Goal: Task Accomplishment & Management: Use online tool/utility

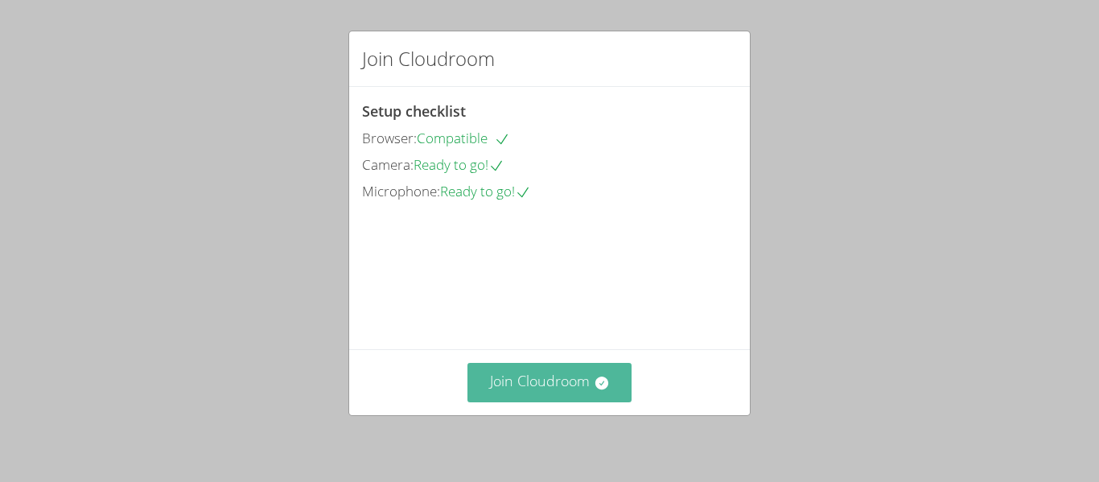
click at [576, 392] on button "Join Cloudroom" at bounding box center [549, 382] width 165 height 39
click at [535, 373] on button "Join Cloudroom" at bounding box center [549, 382] width 165 height 39
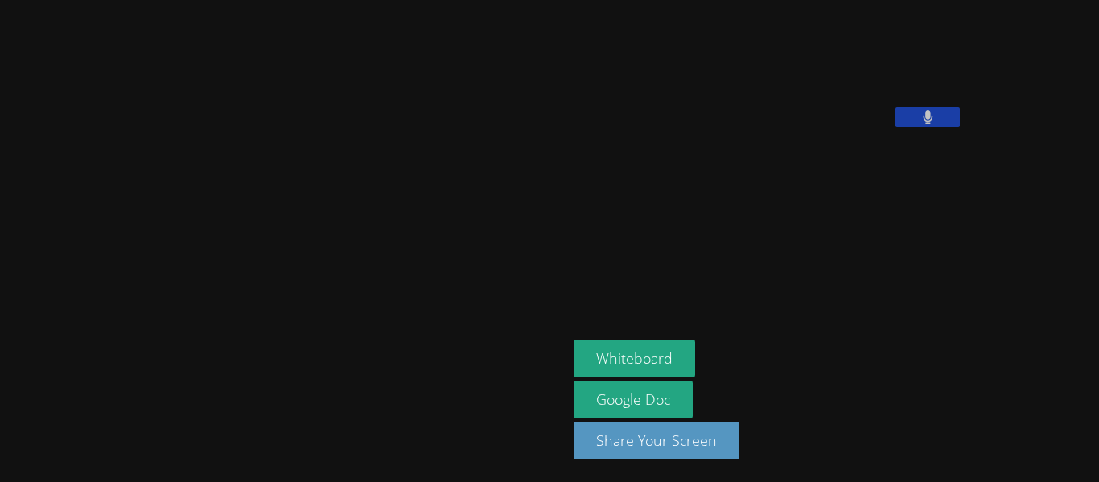
click at [895, 127] on button at bounding box center [927, 117] width 64 height 20
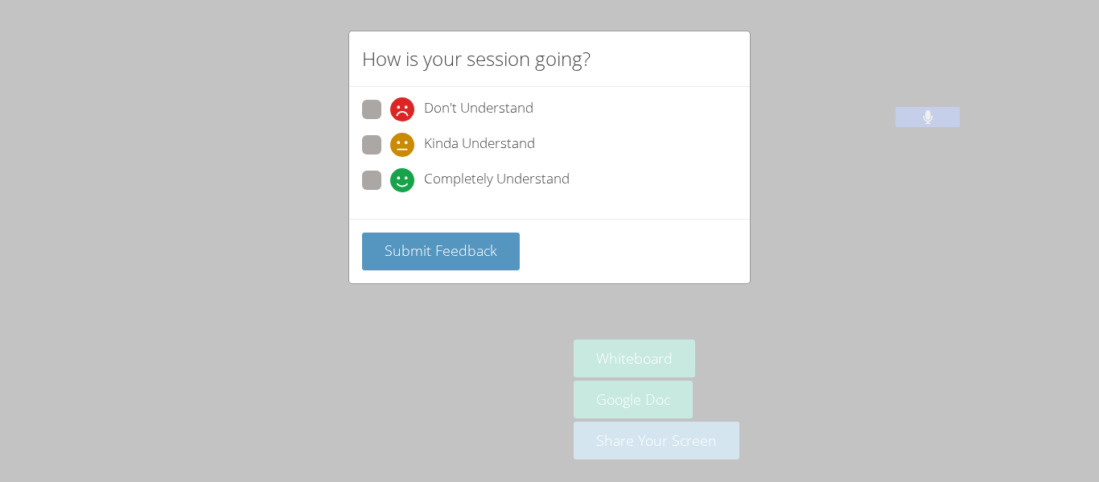
click at [383, 179] on label "Completely Understand" at bounding box center [466, 182] width 208 height 22
click at [390, 179] on input "Completely Understand" at bounding box center [397, 178] width 14 height 14
radio input "true"
click at [471, 62] on h2 "How is your session going?" at bounding box center [476, 58] width 228 height 29
click at [839, 206] on div "How is your session going? Don't Understand Kinda Understand Completely Underst…" at bounding box center [549, 241] width 1099 height 482
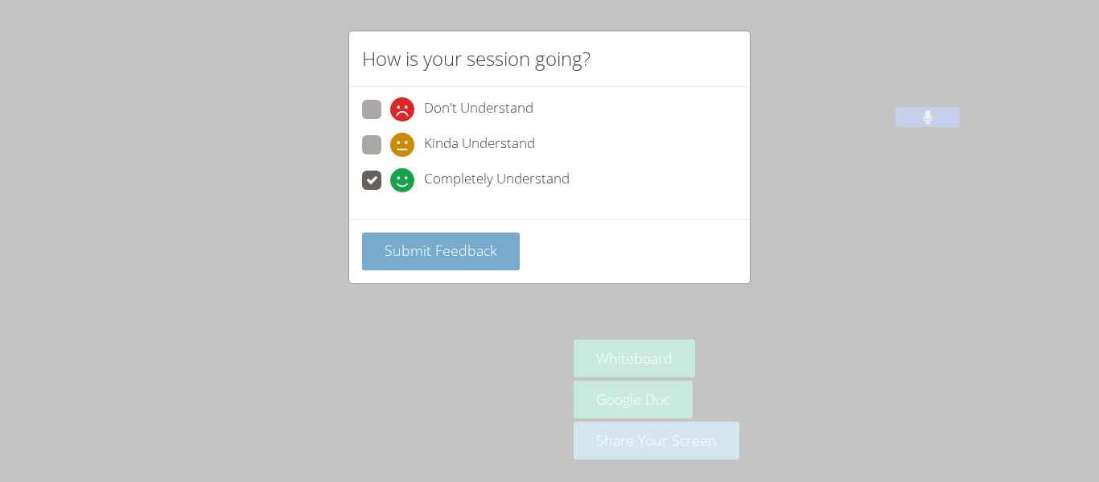
click at [451, 252] on span "Submit Feedback" at bounding box center [440, 249] width 113 height 19
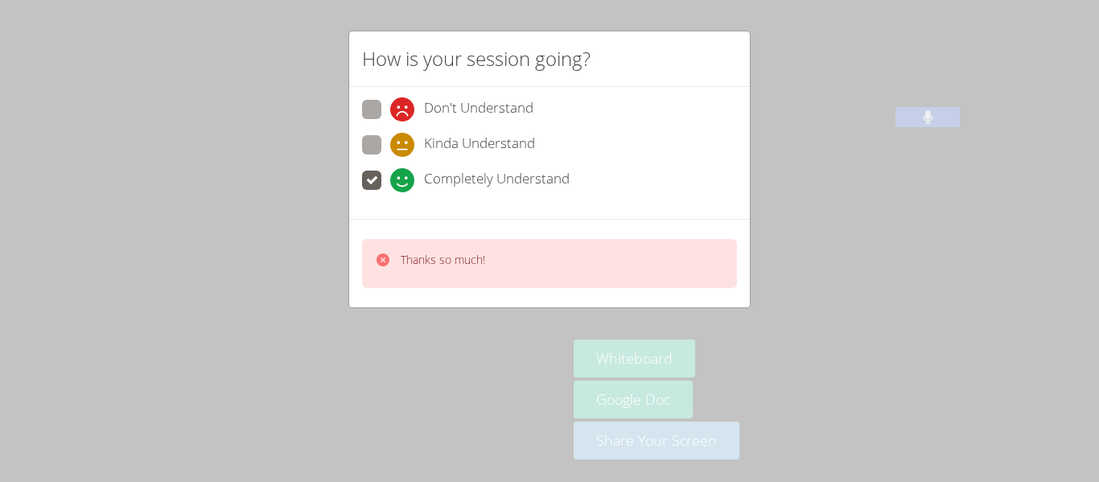
click at [765, 330] on div "How is your session going? Don't Understand Kinda Understand Completely Underst…" at bounding box center [549, 241] width 1099 height 482
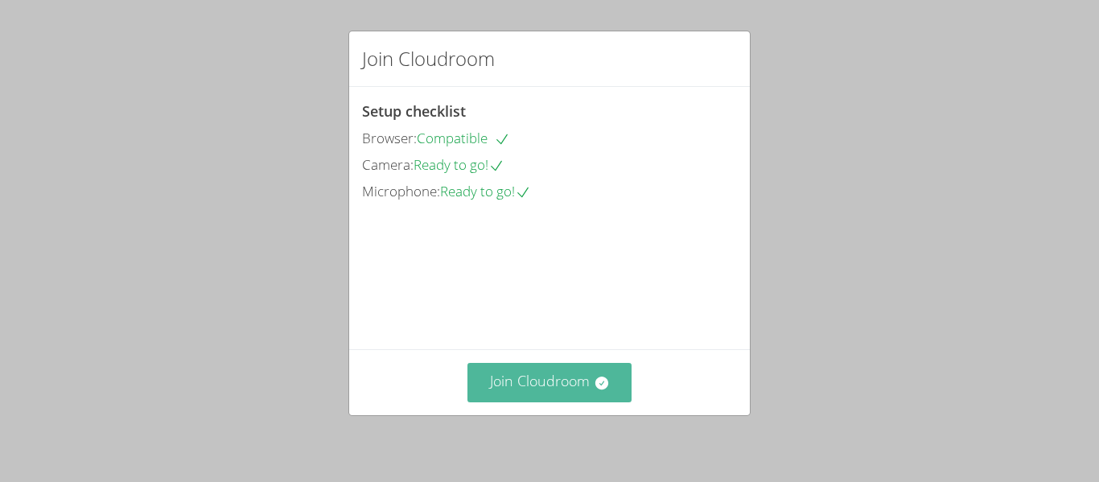
click at [594, 383] on icon at bounding box center [602, 383] width 16 height 16
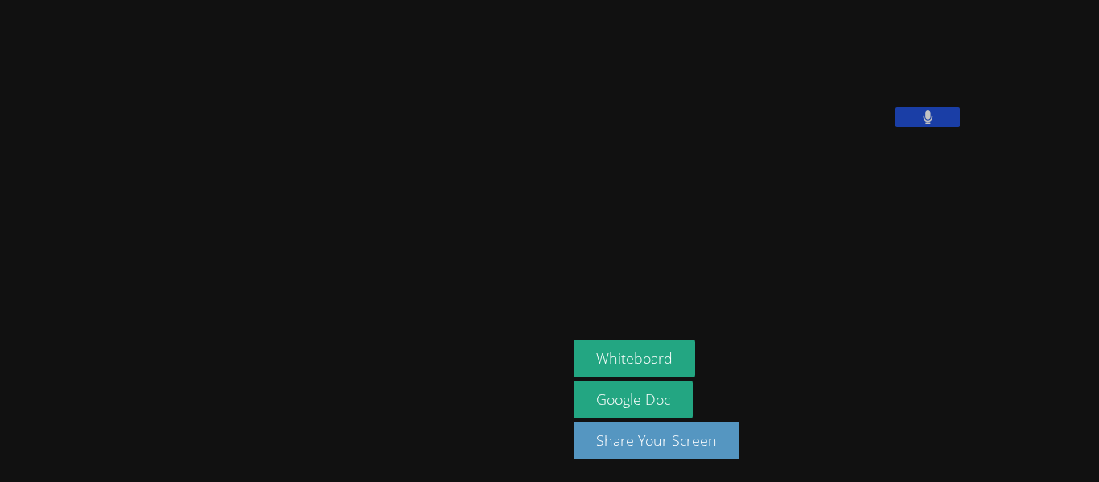
click at [923, 124] on icon at bounding box center [928, 117] width 10 height 14
click at [919, 124] on icon at bounding box center [927, 117] width 17 height 14
click at [895, 127] on button at bounding box center [927, 117] width 64 height 20
click at [919, 124] on icon at bounding box center [927, 117] width 17 height 14
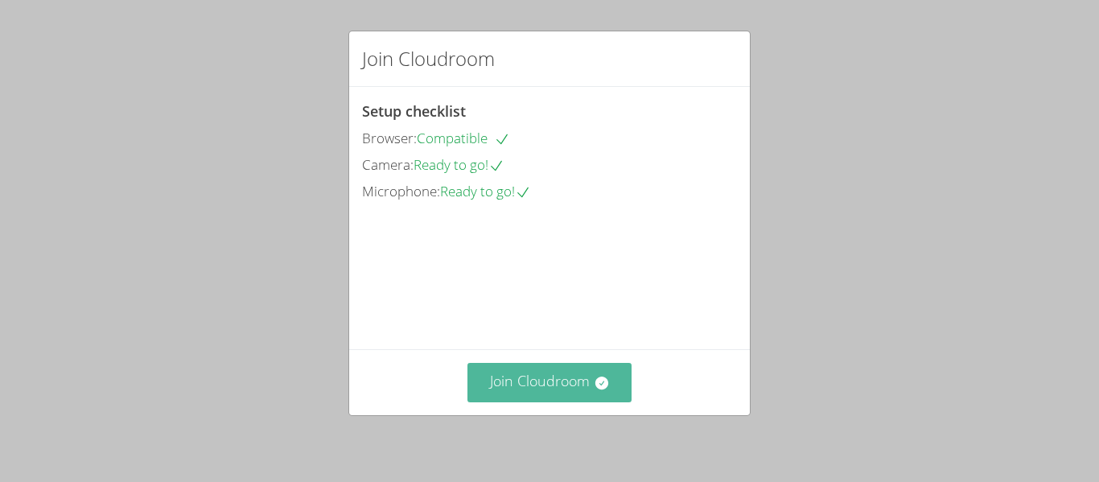
click at [542, 389] on button "Join Cloudroom" at bounding box center [549, 382] width 165 height 39
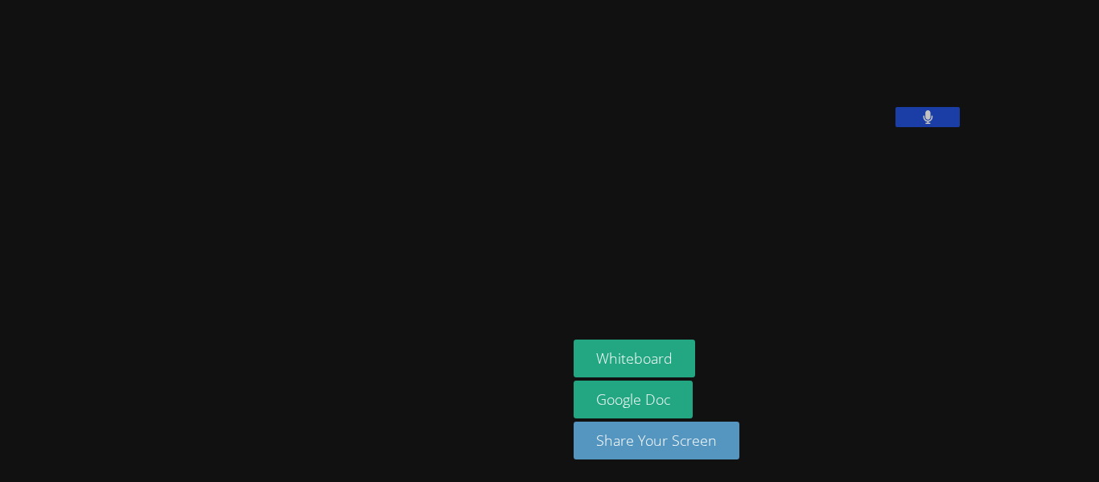
click at [1039, 446] on div "[PERSON_NAME] Whiteboard Google Doc Share Your Screen" at bounding box center [549, 241] width 1099 height 482
click at [1039, 446] on div "Ali Al Mawla Whiteboard Google Doc Share Your Screen" at bounding box center [549, 241] width 1099 height 482
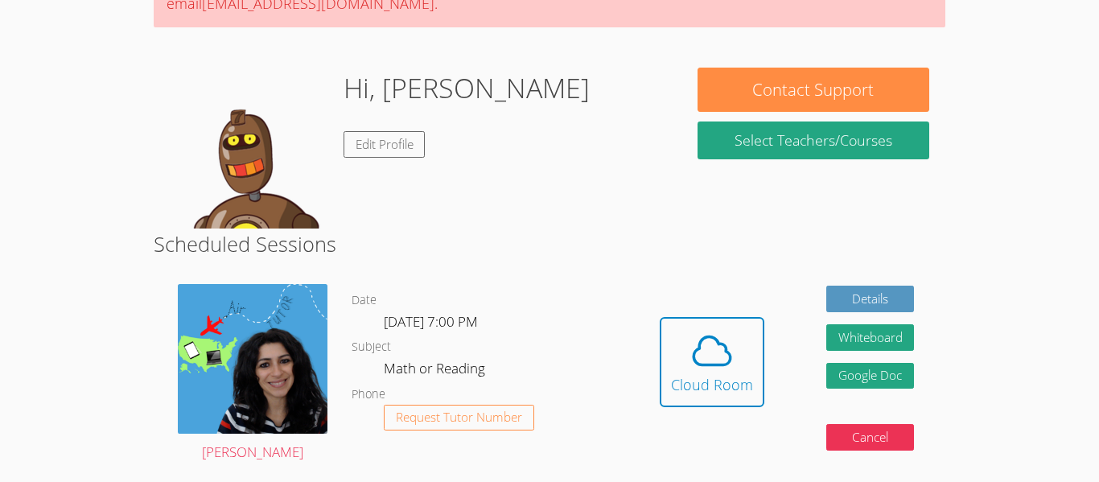
scroll to position [225, 0]
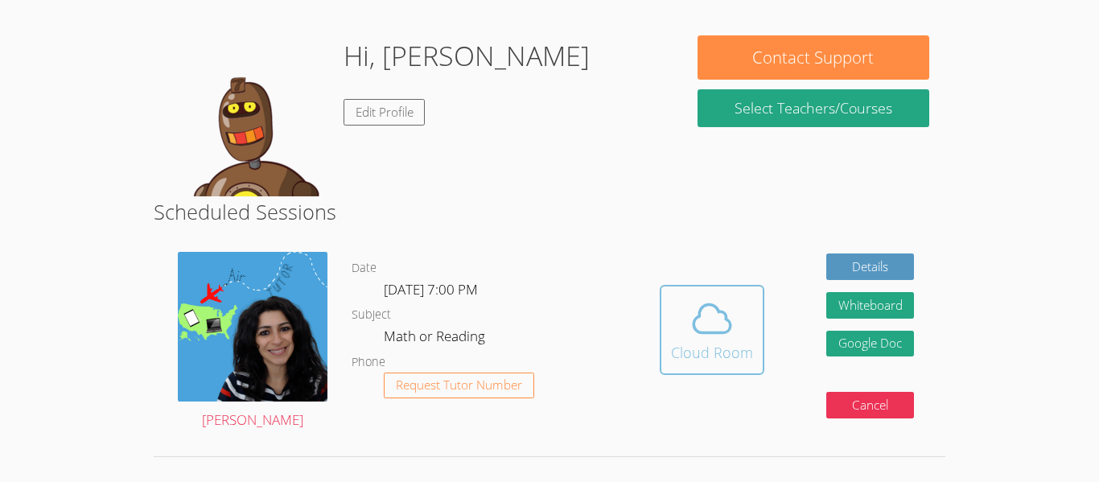
click at [715, 343] on div "Cloud Room" at bounding box center [712, 352] width 82 height 23
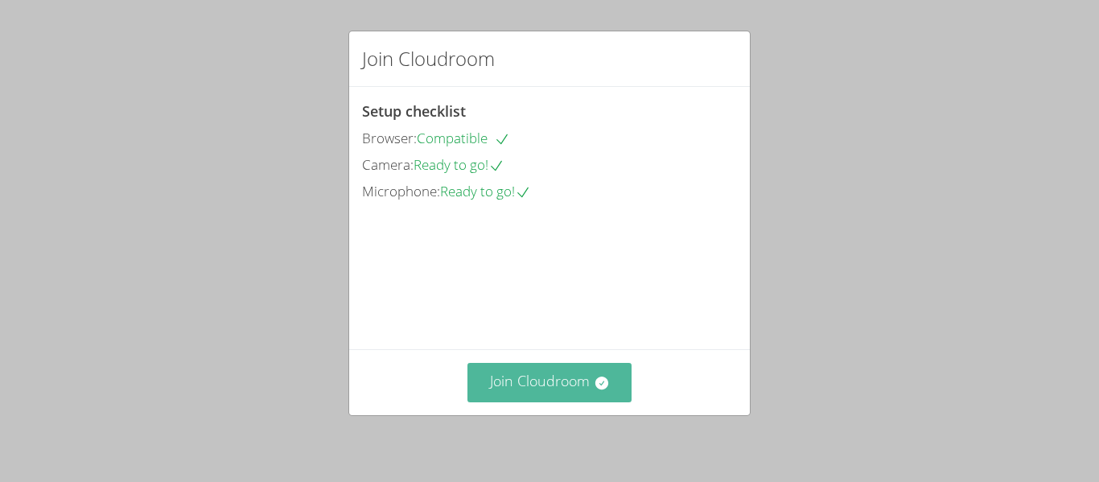
click at [592, 383] on button "Join Cloudroom" at bounding box center [549, 382] width 165 height 39
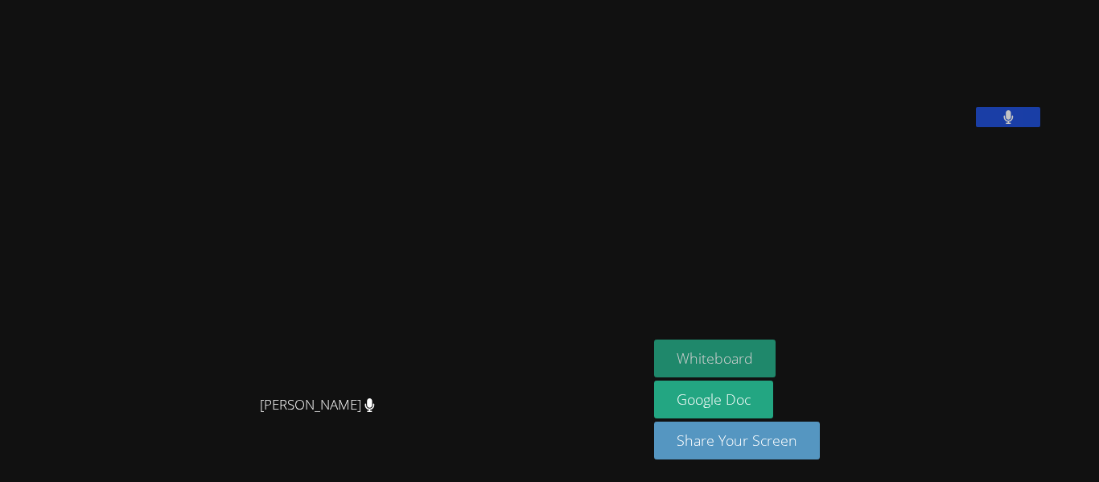
click at [775, 355] on button "Whiteboard" at bounding box center [714, 358] width 121 height 38
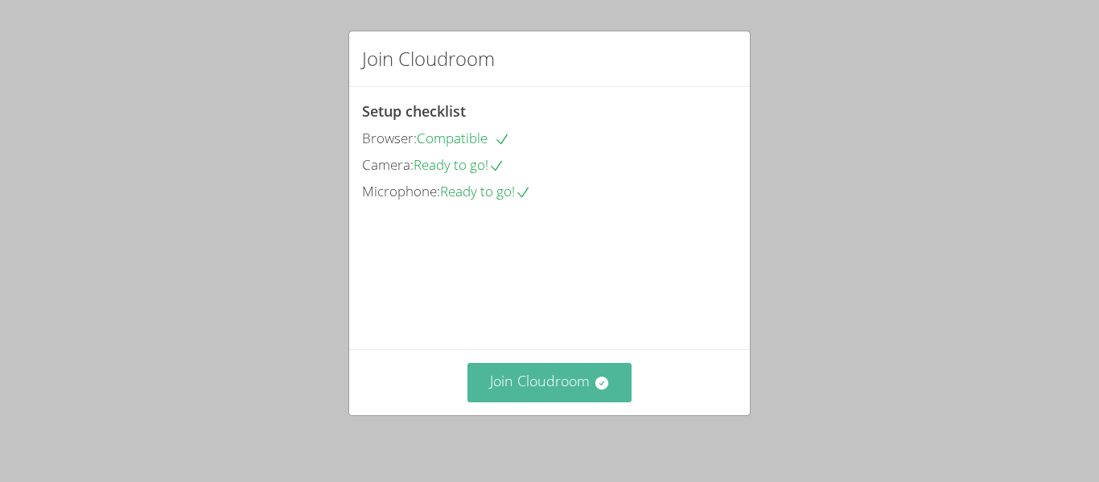
click at [508, 395] on button "Join Cloudroom" at bounding box center [549, 382] width 165 height 39
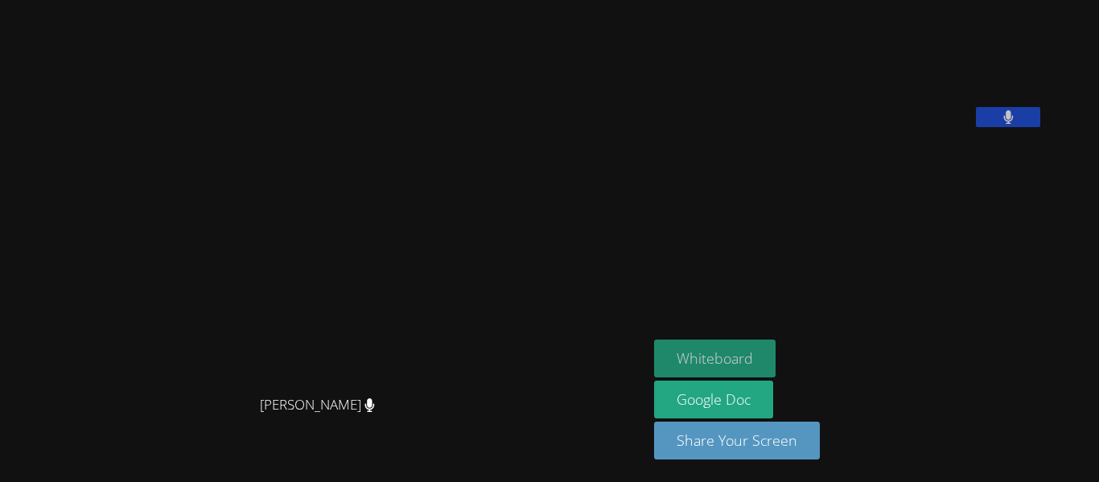
click at [729, 357] on button "Whiteboard" at bounding box center [714, 358] width 121 height 38
click at [775, 360] on button "Whiteboard" at bounding box center [714, 358] width 121 height 38
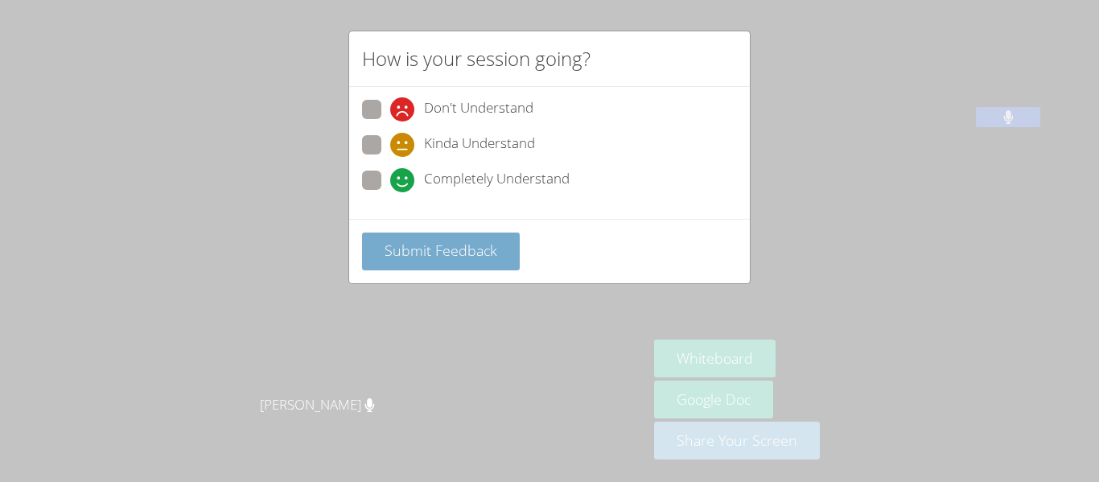
click at [412, 251] on span "Submit Feedback" at bounding box center [440, 249] width 113 height 19
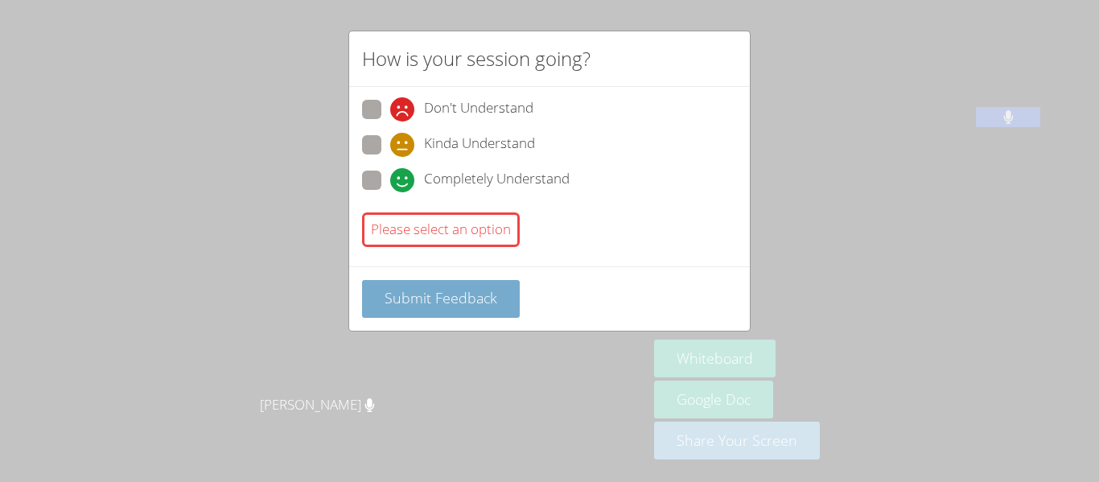
click at [412, 251] on div "Please select an option" at bounding box center [549, 229] width 375 height 47
click at [429, 286] on button "Submit Feedback" at bounding box center [441, 299] width 158 height 38
click at [430, 290] on span "Submit Feedback" at bounding box center [440, 297] width 113 height 19
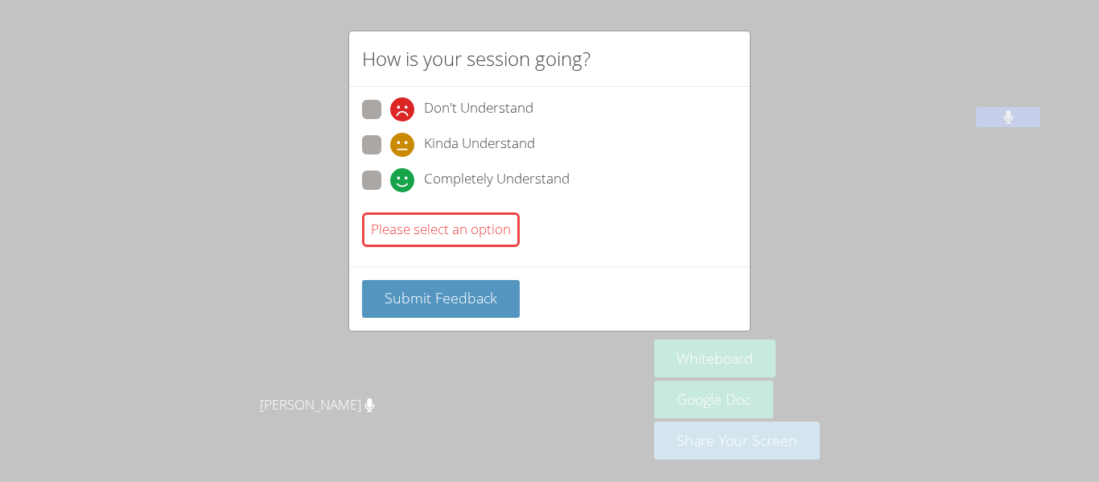
click at [390, 192] on span at bounding box center [390, 192] width 0 height 0
click at [390, 173] on input "Completely Understand" at bounding box center [397, 178] width 14 height 14
radio input "true"
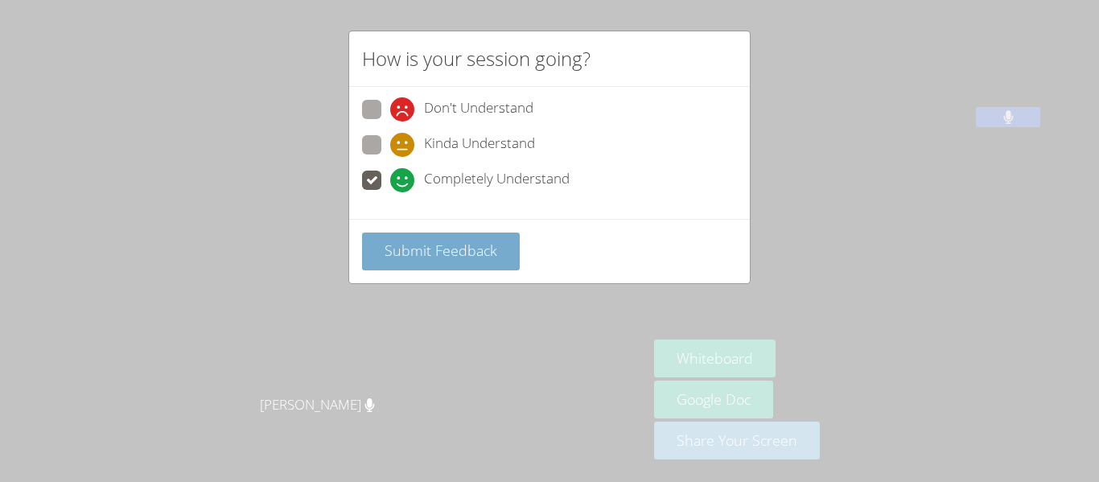
click at [438, 254] on span "Submit Feedback" at bounding box center [440, 249] width 113 height 19
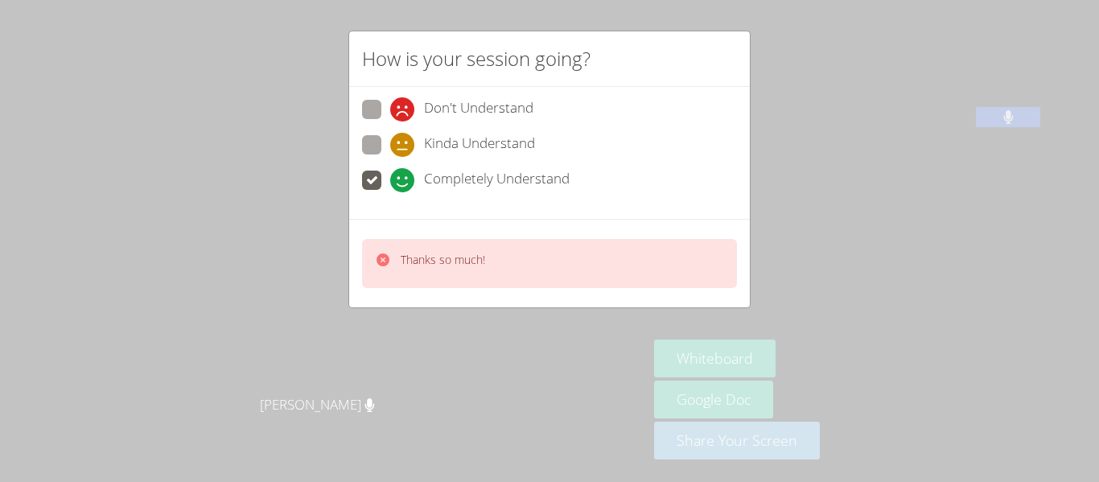
click at [811, 73] on div "How is your session going? Don't Understand Kinda Understand Completely Underst…" at bounding box center [549, 241] width 1099 height 482
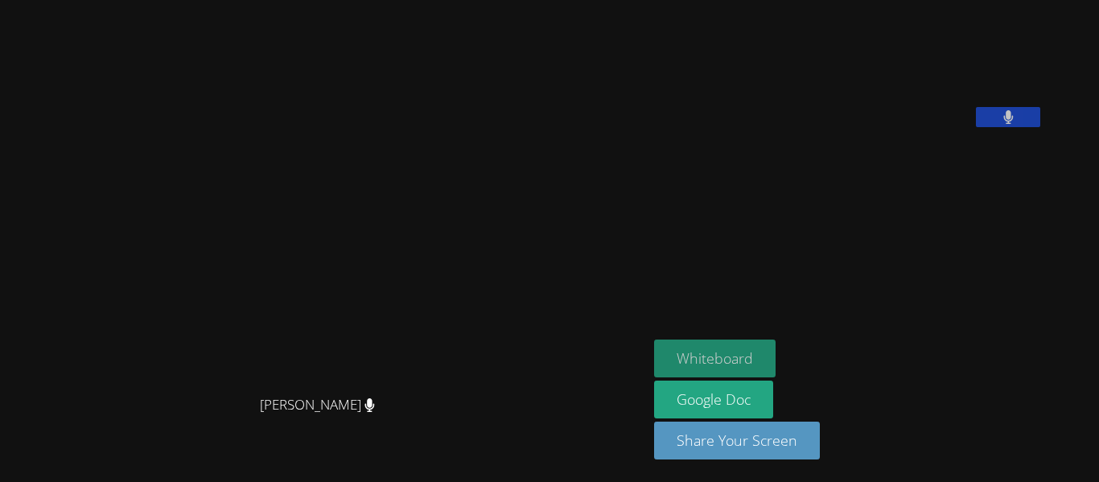
click at [775, 351] on button "Whiteboard" at bounding box center [714, 358] width 121 height 38
drag, startPoint x: 162, startPoint y: 119, endPoint x: 191, endPoint y: 23, distance: 100.5
click at [203, 31] on video at bounding box center [323, 209] width 241 height 357
